Goal: Task Accomplishment & Management: Complete application form

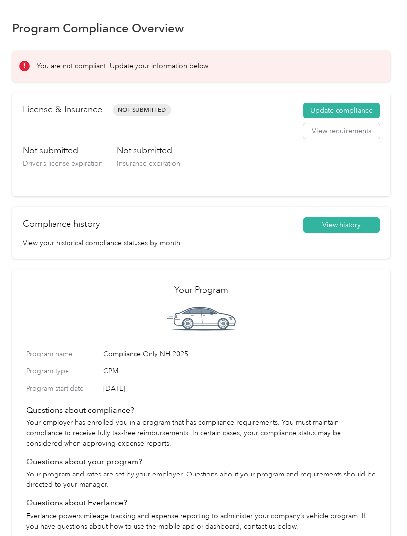
click at [354, 114] on button "Update compliance" at bounding box center [341, 111] width 76 height 16
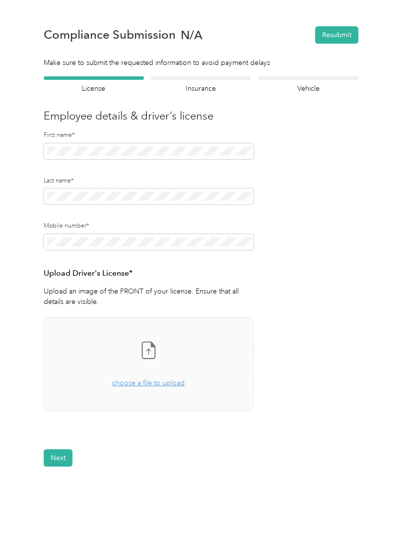
click at [170, 382] on span "choose a file to upload" at bounding box center [148, 383] width 72 height 8
click at [211, 86] on h4 "Insurance" at bounding box center [201, 88] width 100 height 10
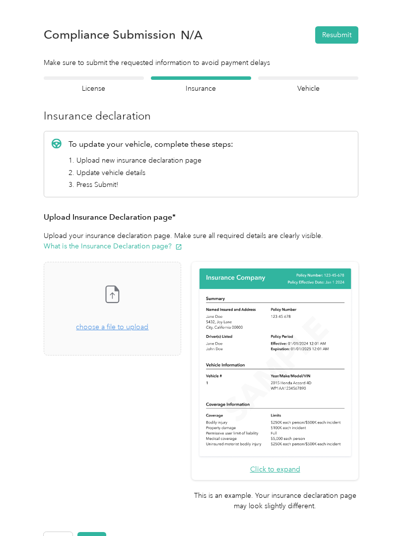
click at [149, 332] on div "Take a photo or choose a photo from your library Drag and drop your file here, …" at bounding box center [112, 308] width 121 height 77
click at [300, 19] on div "Compliance Submission N/A Resubmit" at bounding box center [201, 34] width 314 height 35
click at [122, 291] on icon at bounding box center [112, 294] width 20 height 20
click at [140, 383] on div "IMG_6126.jpeg Uploaded on [DATE] View" at bounding box center [112, 385] width 137 height 30
click at [117, 383] on span "Uploaded on [DATE]" at bounding box center [93, 387] width 55 height 9
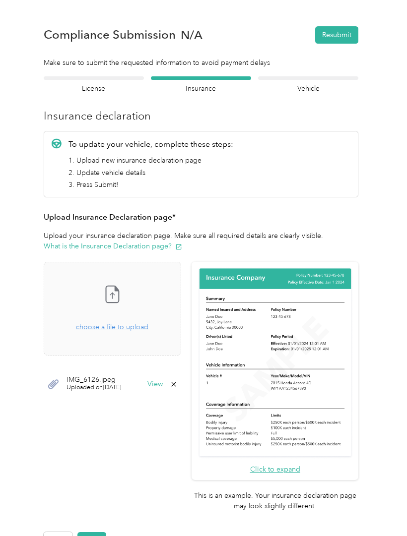
click at [163, 383] on button "View" at bounding box center [154, 384] width 15 height 7
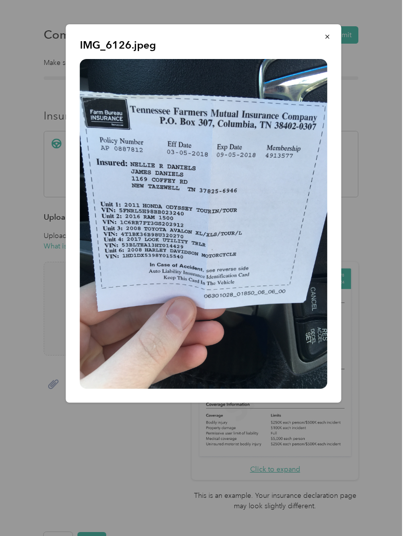
click at [332, 37] on button "button" at bounding box center [327, 36] width 21 height 17
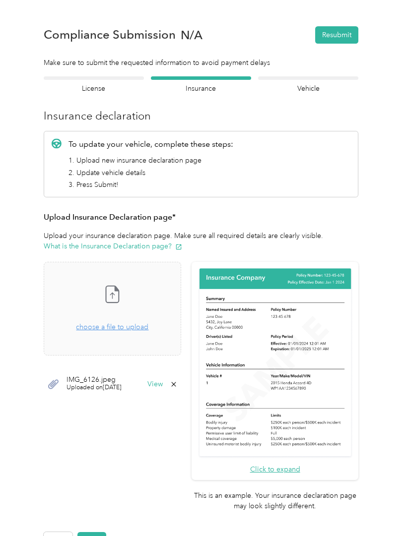
click at [178, 382] on icon at bounding box center [174, 384] width 8 height 8
click at [189, 393] on button "Yes" at bounding box center [184, 391] width 19 height 16
click at [145, 330] on span "choose a file to upload" at bounding box center [112, 327] width 72 height 8
click at [163, 382] on button "View" at bounding box center [154, 384] width 15 height 7
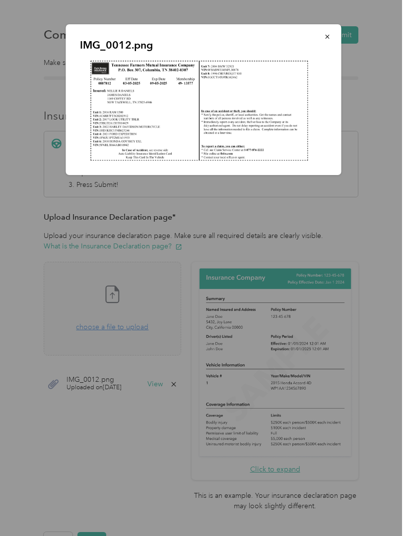
click at [331, 37] on button "button" at bounding box center [327, 36] width 21 height 17
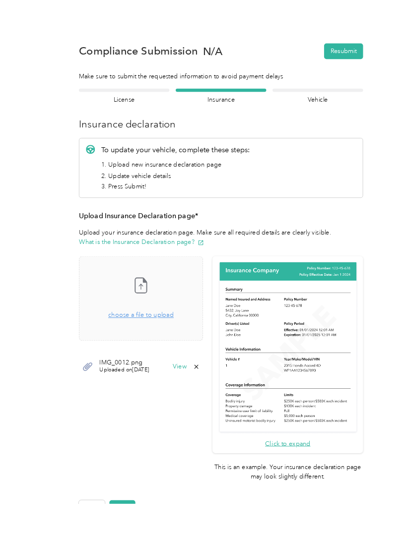
scroll to position [30, 0]
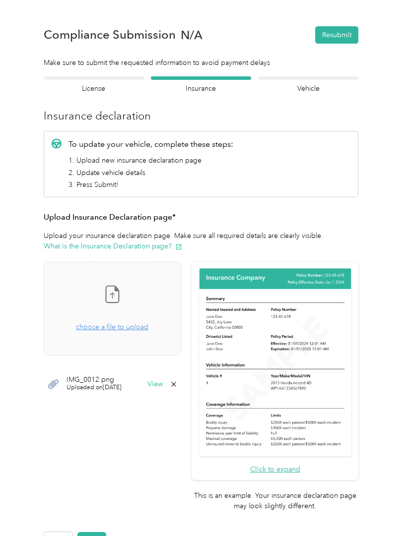
click at [96, 532] on button "Next" at bounding box center [91, 540] width 29 height 17
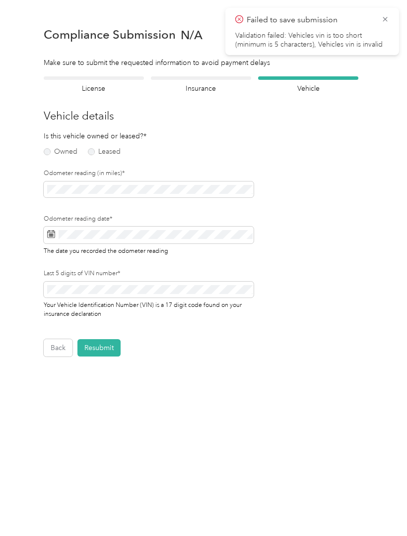
click at [61, 148] on label "Owned" at bounding box center [61, 151] width 34 height 7
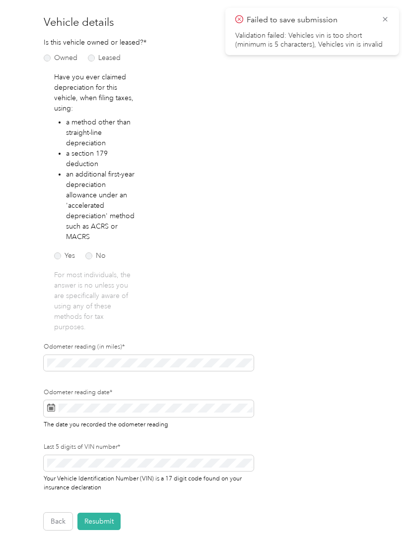
scroll to position [94, 0]
click at [96, 252] on label "No" at bounding box center [95, 255] width 20 height 7
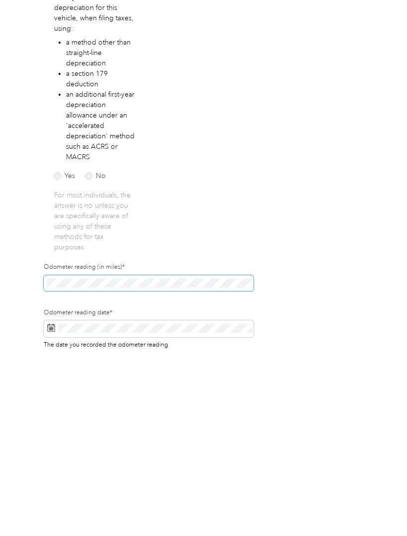
scroll to position [49, 0]
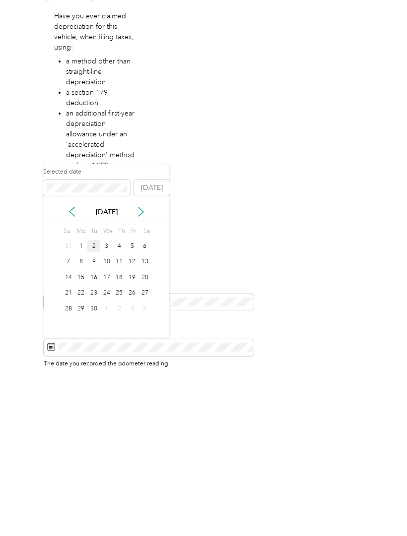
click at [95, 395] on div "2" at bounding box center [93, 401] width 13 height 12
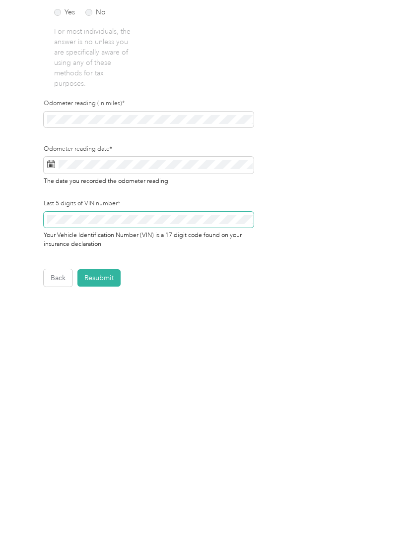
scroll to position [182, 0]
click at [100, 425] on button "Resubmit" at bounding box center [98, 433] width 43 height 17
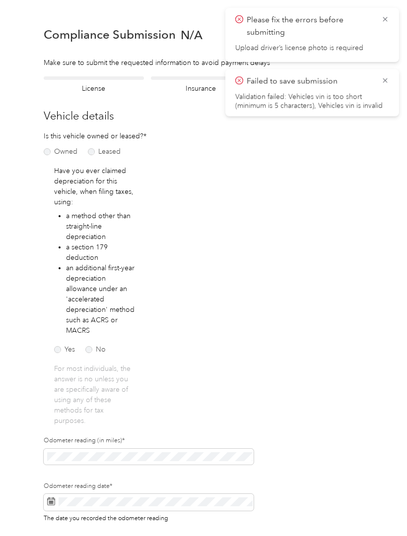
scroll to position [0, 0]
click at [94, 76] on div "Employee details & driver’s license License" at bounding box center [94, 84] width 100 height 17
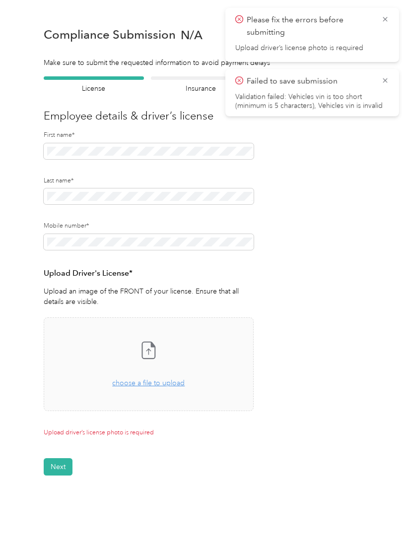
click at [170, 379] on span "choose a file to upload" at bounding box center [148, 383] width 72 height 8
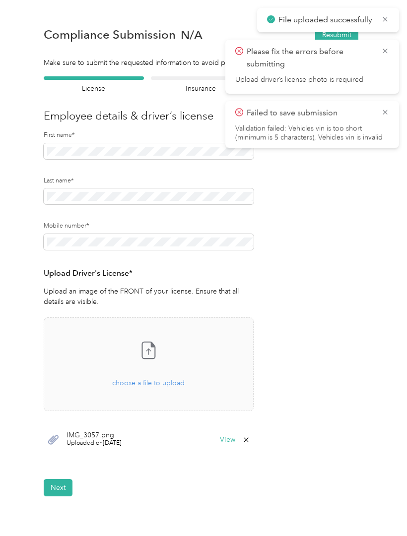
click at [62, 479] on button "Next" at bounding box center [58, 487] width 29 height 17
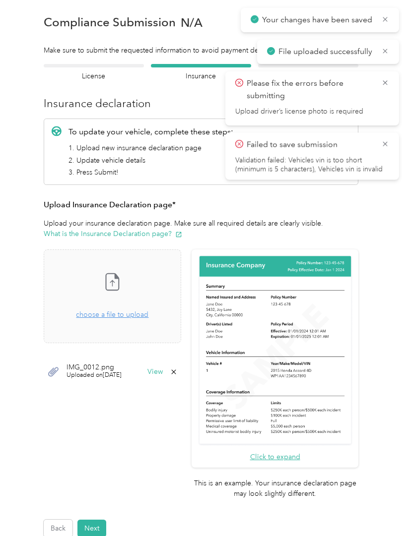
click at [98, 520] on button "Next" at bounding box center [91, 528] width 29 height 17
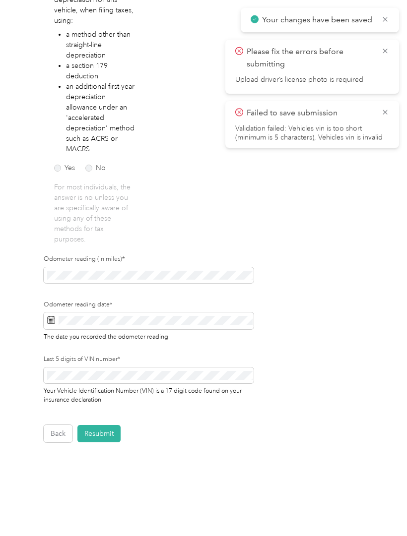
click at [108, 433] on button "Resubmit" at bounding box center [98, 433] width 43 height 17
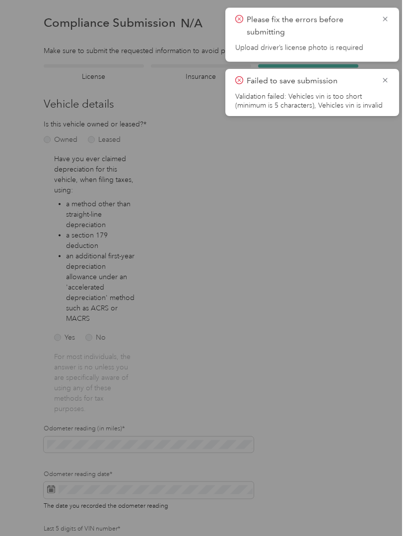
scroll to position [0, 0]
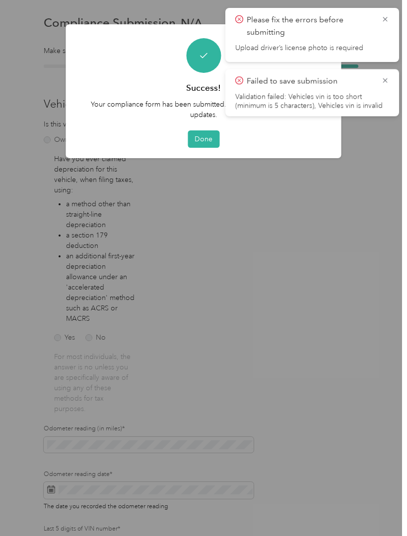
click at [386, 77] on icon at bounding box center [385, 80] width 8 height 9
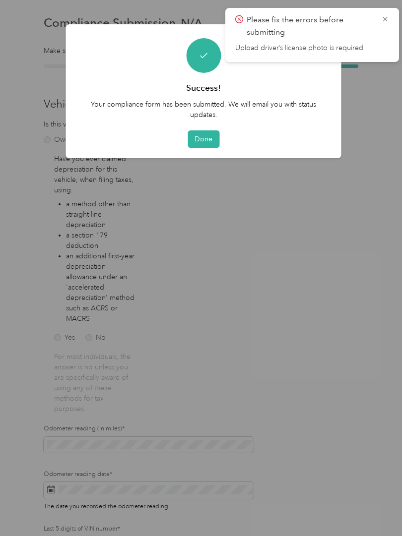
click at [387, 15] on icon at bounding box center [385, 19] width 8 height 9
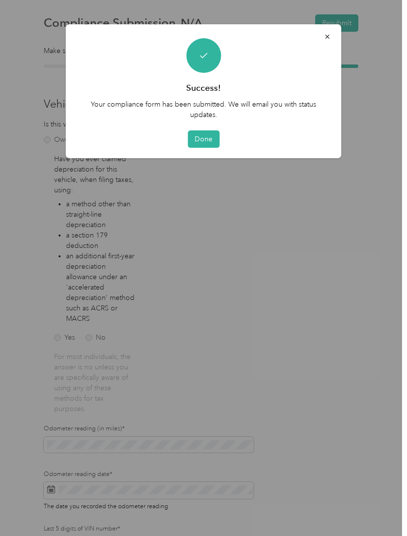
click at [204, 137] on button "Done" at bounding box center [203, 138] width 32 height 17
